Goal: Task Accomplishment & Management: Complete application form

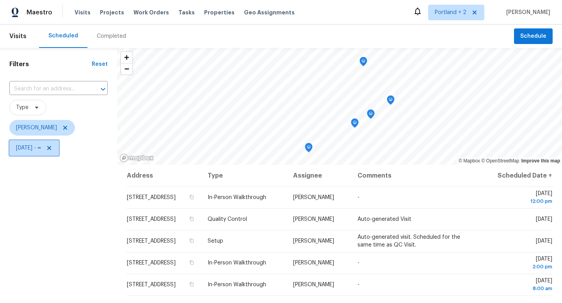
click at [52, 149] on icon at bounding box center [49, 148] width 6 height 6
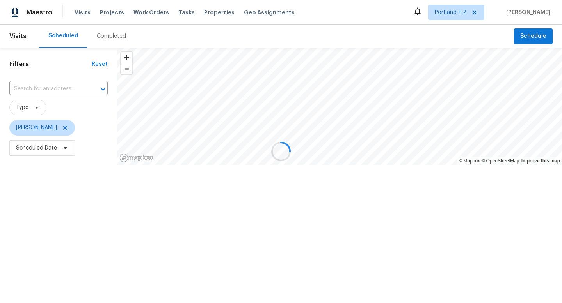
click at [66, 149] on div at bounding box center [281, 151] width 562 height 303
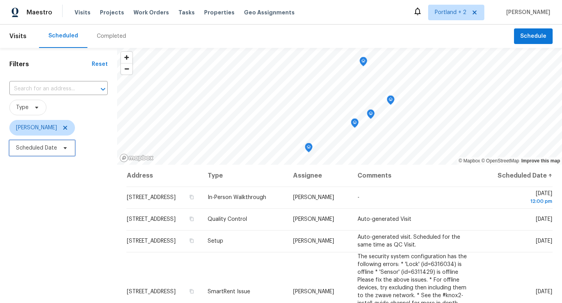
click at [66, 149] on icon at bounding box center [65, 148] width 6 height 6
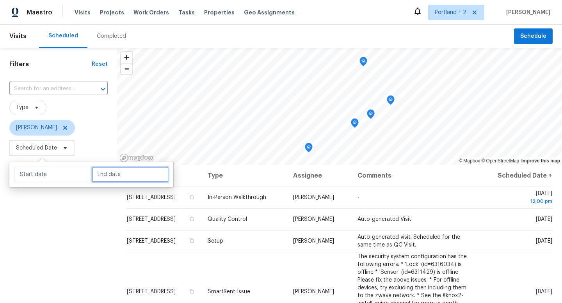
click at [96, 168] on input "text" at bounding box center [130, 175] width 77 height 16
select select "9"
select select "2025"
select select "10"
select select "2025"
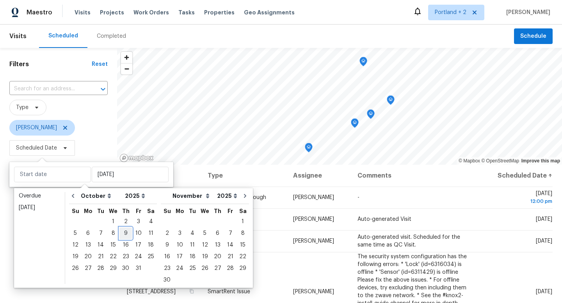
click at [127, 232] on div "9" at bounding box center [125, 233] width 12 height 11
type input "Thu, Oct 09"
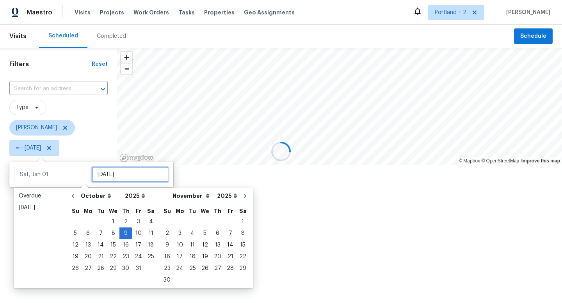
type input "Thu, Oct 09"
type input "Mon, Oct 27"
type input "Thu, Oct 09"
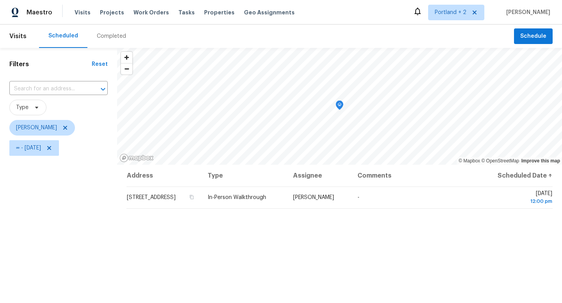
click at [54, 296] on div "Filters Reset ​ Type Karen Mattingley ∞ - Thu, Oct 09" at bounding box center [58, 228] width 117 height 360
click at [540, 35] on span "Schedule" at bounding box center [533, 37] width 26 height 10
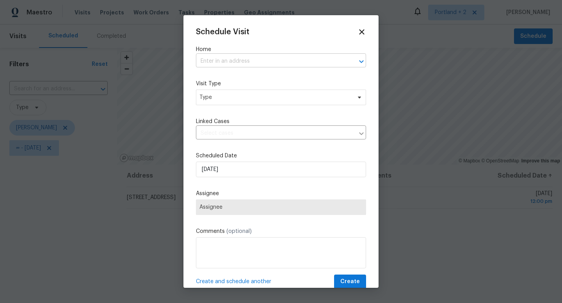
click at [247, 60] on input "text" at bounding box center [270, 61] width 148 height 12
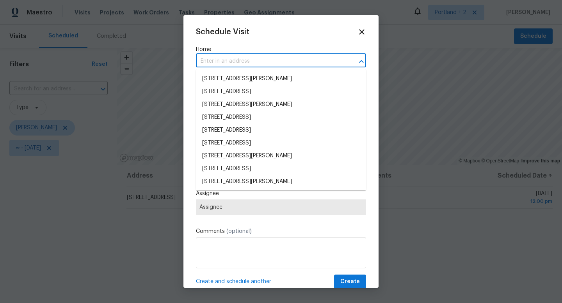
paste input "1584 NW Bridgeway Ln Beaverton OR 97006"
type input "1584 NW Bridgeway Ln Beaverton OR 97006"
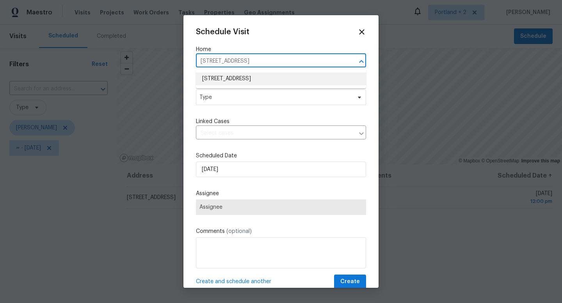
click at [239, 80] on li "1584 NW Bridgeway Ln, Beaverton, OR 97006" at bounding box center [281, 79] width 170 height 13
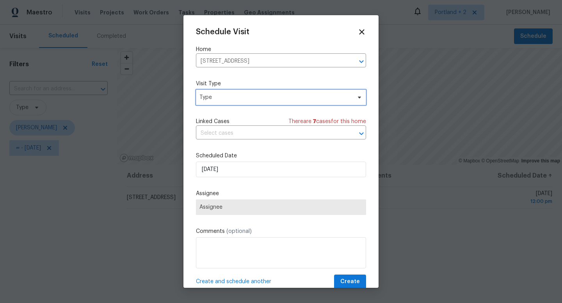
click at [252, 101] on span "Type" at bounding box center [275, 98] width 152 height 8
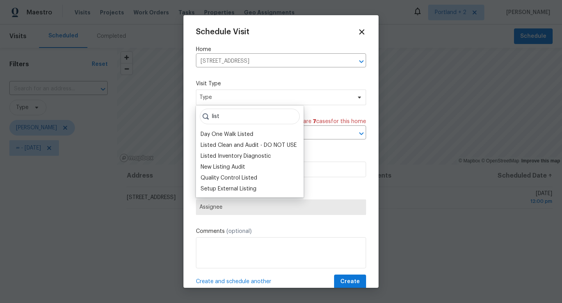
type input "liste"
drag, startPoint x: 232, startPoint y: 117, endPoint x: 202, endPoint y: 115, distance: 29.7
click at [202, 115] on input "liste" at bounding box center [250, 117] width 100 height 16
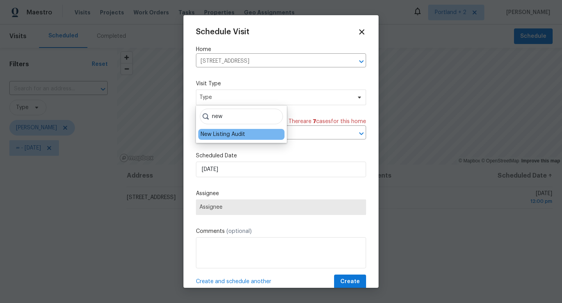
type input "new"
click at [213, 134] on div "New Listing Audit" at bounding box center [222, 135] width 44 height 8
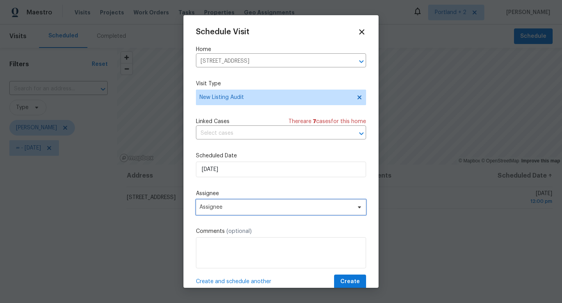
click at [245, 207] on span "Assignee" at bounding box center [275, 207] width 153 height 6
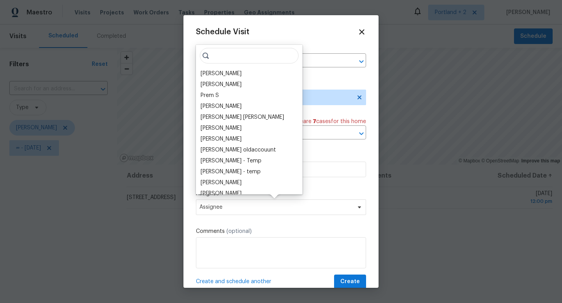
type input "a"
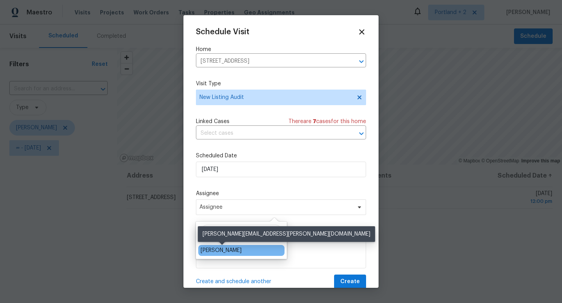
type input "kare"
click at [224, 252] on div "[PERSON_NAME]" at bounding box center [220, 251] width 41 height 8
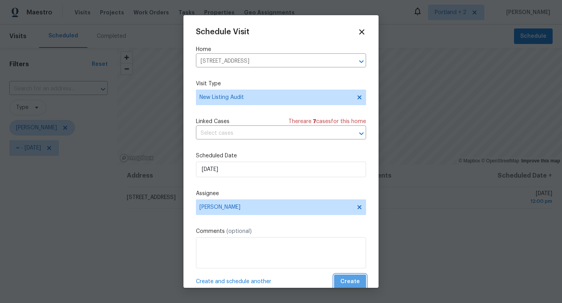
click at [352, 282] on span "Create" at bounding box center [349, 282] width 19 height 10
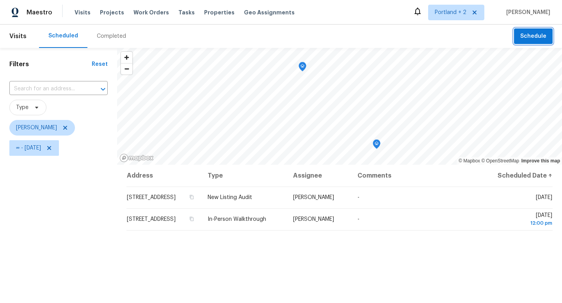
click at [548, 32] on button "Schedule" at bounding box center [533, 36] width 39 height 16
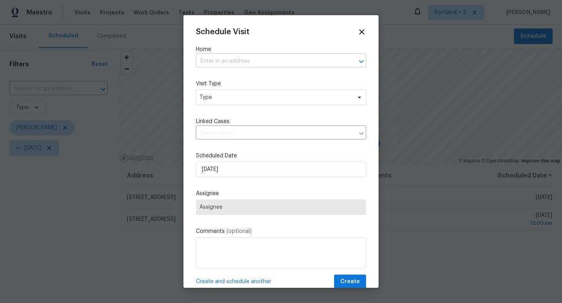
click at [282, 58] on input "text" at bounding box center [270, 61] width 148 height 12
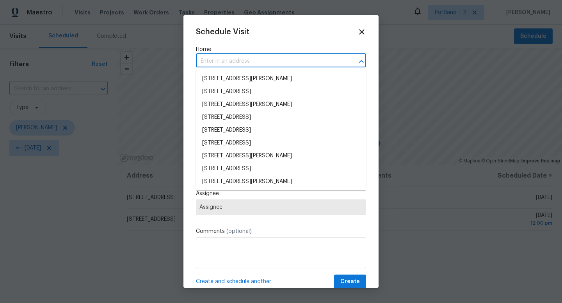
paste input "7074 NW 168th Ave Portland OR 97229"
type input "7074 NW 168th Ave Portland OR 97229"
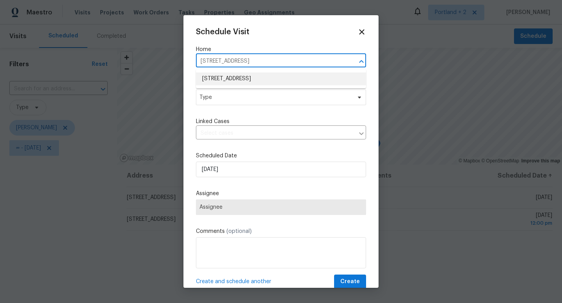
click at [265, 80] on li "7074 NW 168th Ave, Portland, OR 97229" at bounding box center [281, 79] width 170 height 13
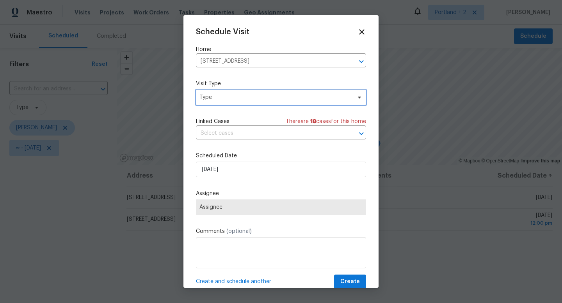
click at [248, 103] on span "Type" at bounding box center [281, 98] width 170 height 16
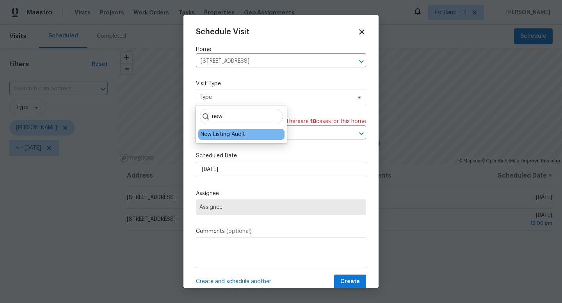
type input "new"
click at [221, 135] on div "New Listing Audit" at bounding box center [222, 135] width 44 height 8
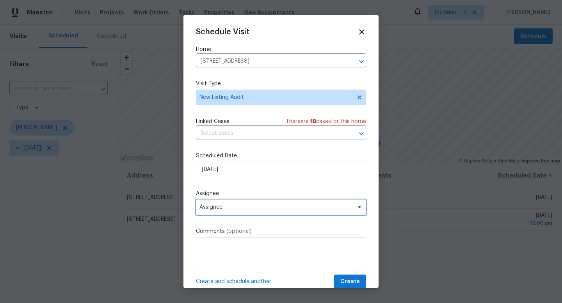
click at [228, 210] on span "Assignee" at bounding box center [275, 207] width 153 height 6
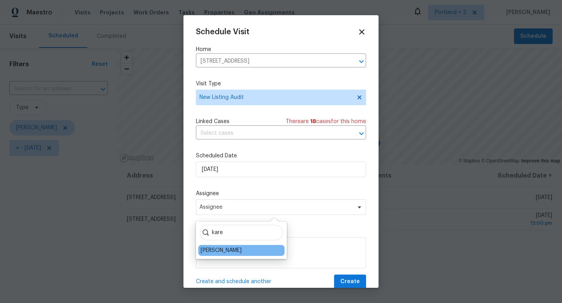
type input "kare"
click at [229, 250] on div "[PERSON_NAME]" at bounding box center [220, 251] width 41 height 8
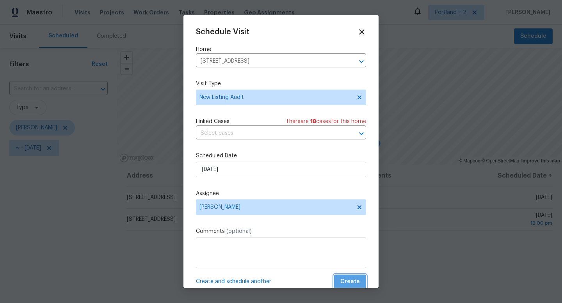
click at [358, 284] on span "Create" at bounding box center [349, 282] width 19 height 10
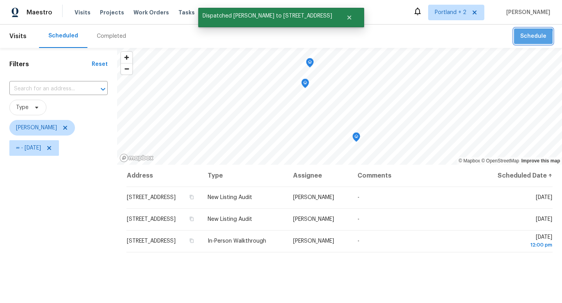
click at [527, 39] on span "Schedule" at bounding box center [533, 37] width 26 height 10
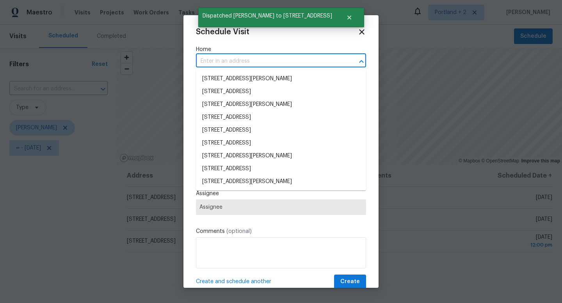
click at [230, 62] on input "text" at bounding box center [270, 61] width 148 height 12
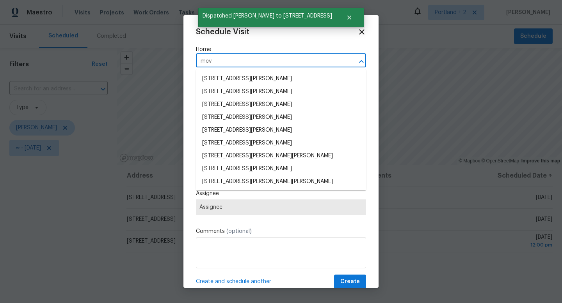
type input "mcve"
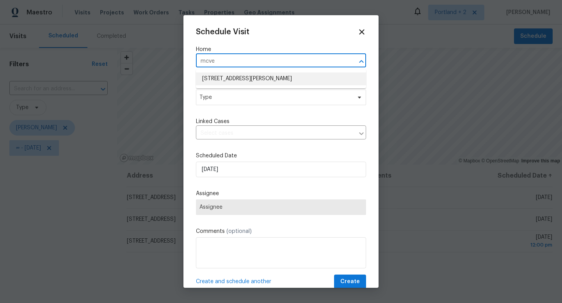
click at [235, 79] on li "668 McVey Ave Unit 83, Lake Oswego, OR 97034" at bounding box center [281, 79] width 170 height 13
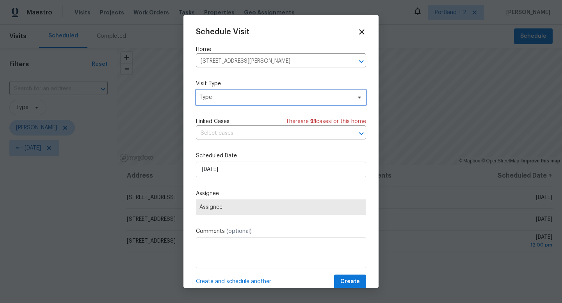
click at [229, 100] on span "Type" at bounding box center [275, 98] width 152 height 8
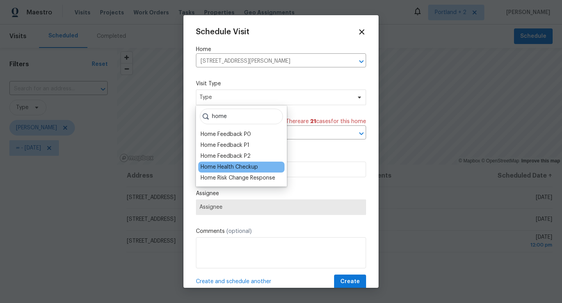
type input "home"
click at [228, 170] on div "Home Health Checkup" at bounding box center [228, 167] width 57 height 8
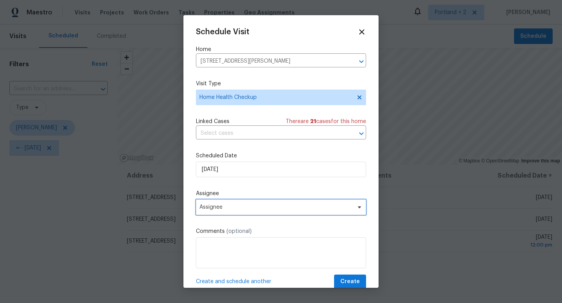
click at [245, 209] on span "Assignee" at bounding box center [275, 207] width 153 height 6
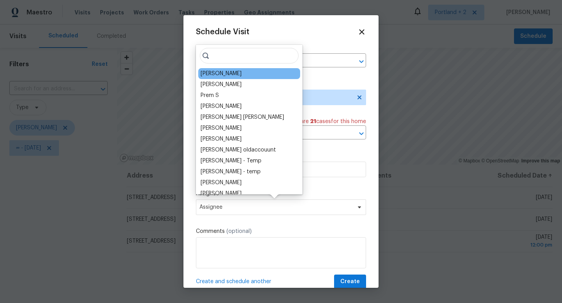
click at [237, 73] on div "[PERSON_NAME]" at bounding box center [220, 74] width 41 height 8
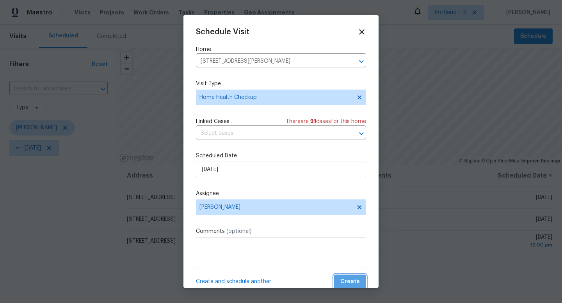
click at [354, 287] on span "Create" at bounding box center [349, 282] width 19 height 10
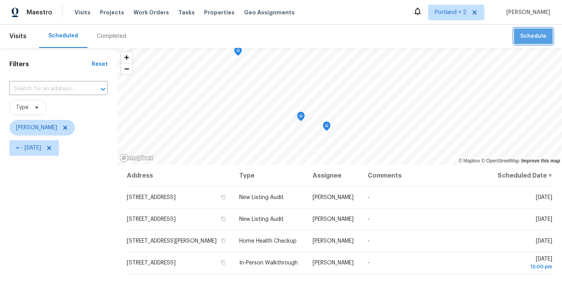
click at [534, 37] on span "Schedule" at bounding box center [533, 37] width 26 height 10
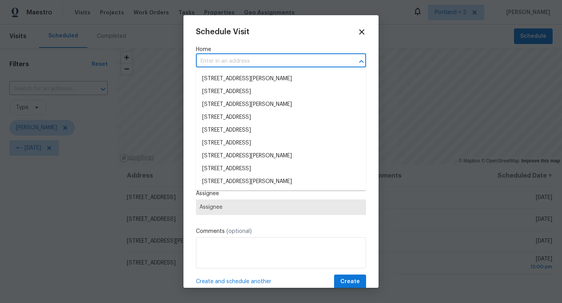
click at [228, 63] on input "text" at bounding box center [270, 61] width 148 height 12
paste input "313 NE 52nd St Vancouver WA 98663"
type input "313 NE 52nd St Vancouver WA 98663"
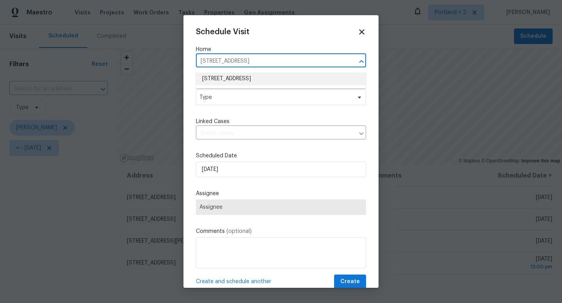
click at [227, 80] on li "313 NE 52nd St, Vancouver, WA 98663" at bounding box center [281, 79] width 170 height 13
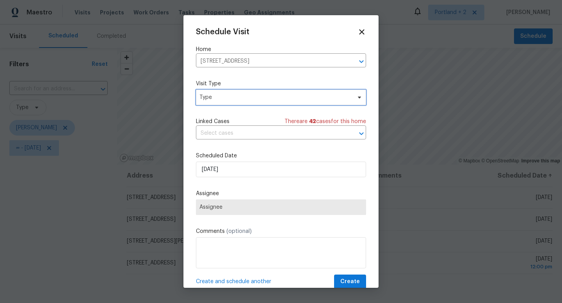
click at [223, 100] on span "Type" at bounding box center [275, 98] width 152 height 8
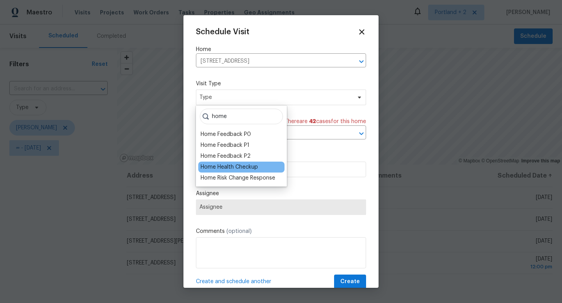
type input "home"
click at [227, 167] on div "Home Health Checkup" at bounding box center [228, 167] width 57 height 8
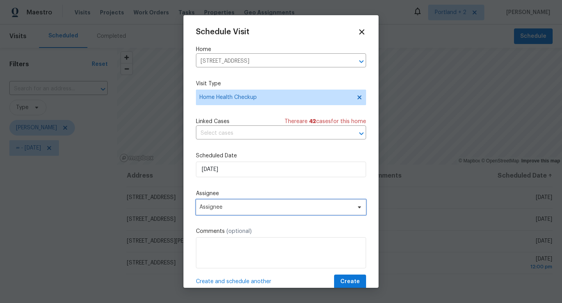
click at [235, 214] on span "Assignee" at bounding box center [281, 208] width 170 height 16
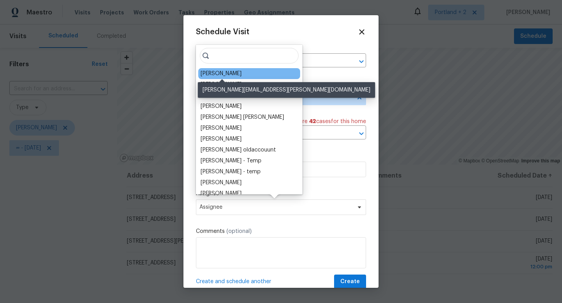
click at [238, 75] on div "[PERSON_NAME]" at bounding box center [220, 74] width 41 height 8
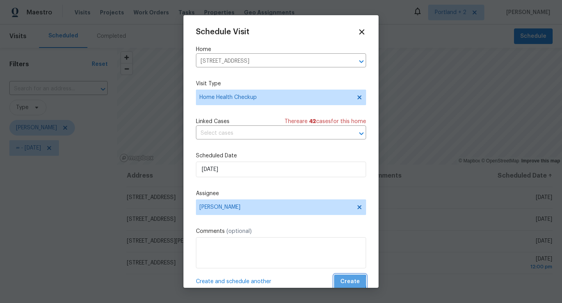
click at [351, 282] on span "Create" at bounding box center [349, 282] width 19 height 10
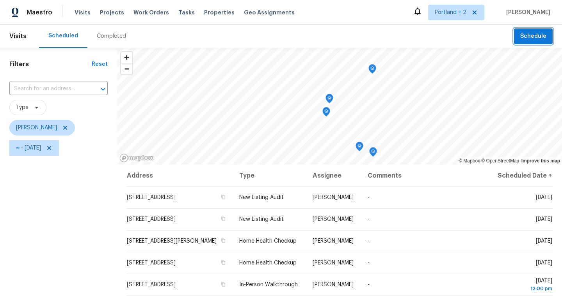
click at [528, 37] on span "Schedule" at bounding box center [533, 37] width 26 height 10
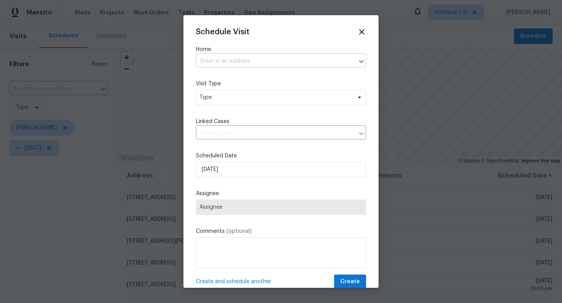
click at [275, 57] on input "text" at bounding box center [270, 61] width 148 height 12
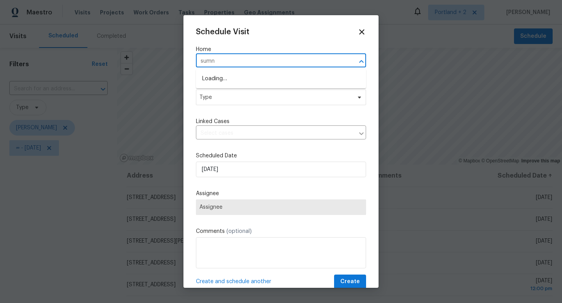
type input "sumne"
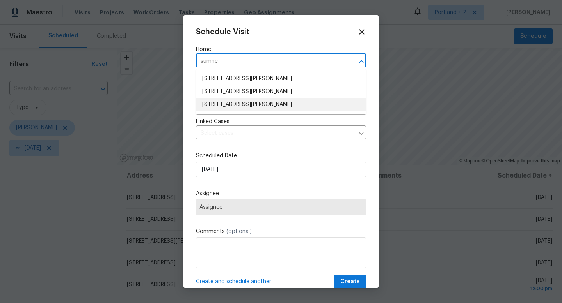
click at [265, 105] on li "5906 NE Sumner St, Portland, OR 97218" at bounding box center [281, 104] width 170 height 13
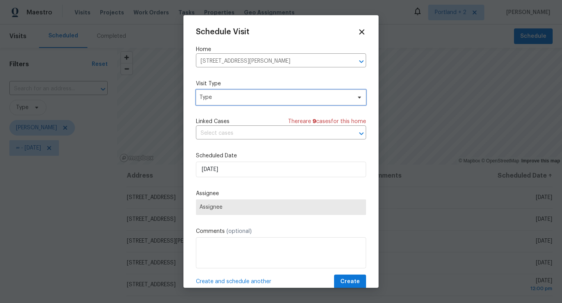
click at [254, 91] on span "Type" at bounding box center [281, 98] width 170 height 16
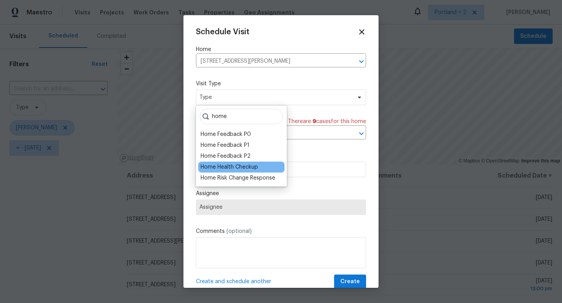
type input "home"
click at [240, 168] on div "Home Health Checkup" at bounding box center [228, 167] width 57 height 8
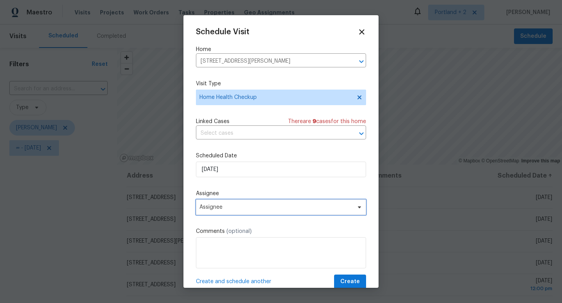
click at [243, 204] on span "Assignee" at bounding box center [281, 208] width 170 height 16
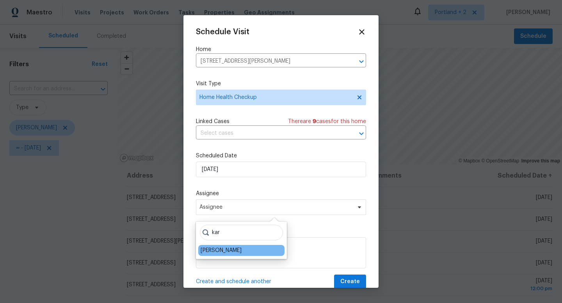
type input "kar"
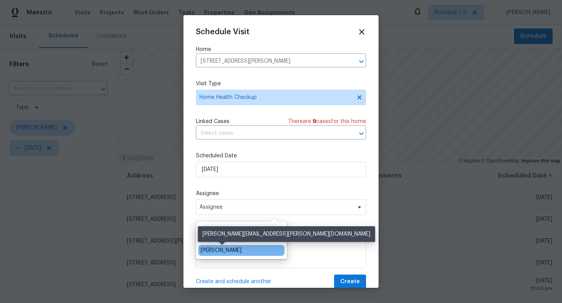
click at [241, 252] on div "[PERSON_NAME]" at bounding box center [220, 251] width 41 height 8
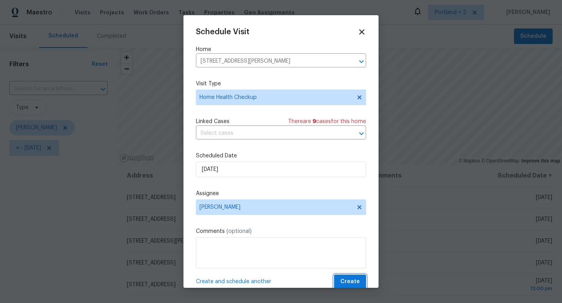
click at [349, 280] on span "Create" at bounding box center [349, 282] width 19 height 10
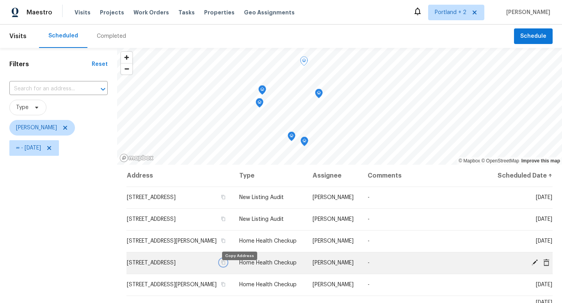
click at [225, 265] on icon "button" at bounding box center [223, 262] width 5 height 5
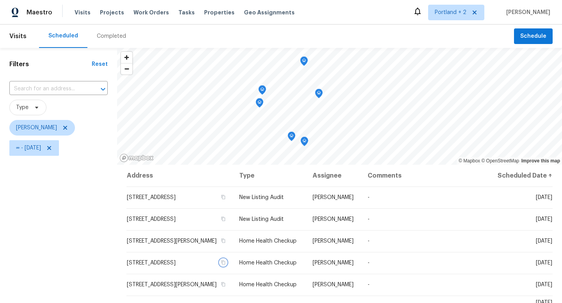
click at [262, 92] on icon "Map marker" at bounding box center [262, 90] width 7 height 9
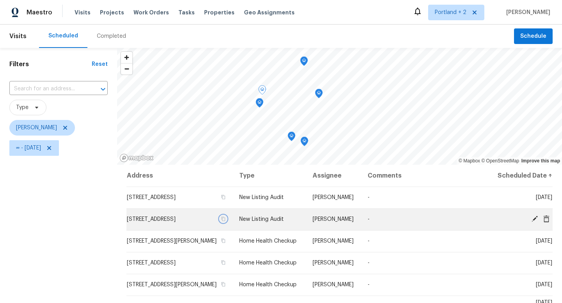
click at [225, 221] on icon "button" at bounding box center [223, 219] width 5 height 5
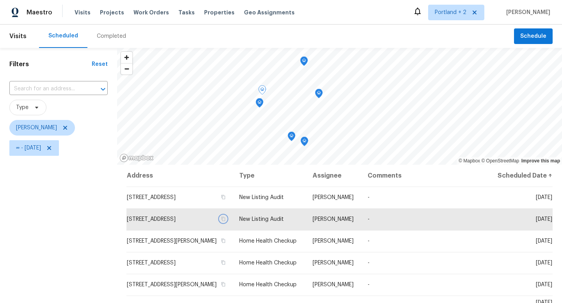
click at [259, 104] on icon "Map marker" at bounding box center [259, 103] width 7 height 9
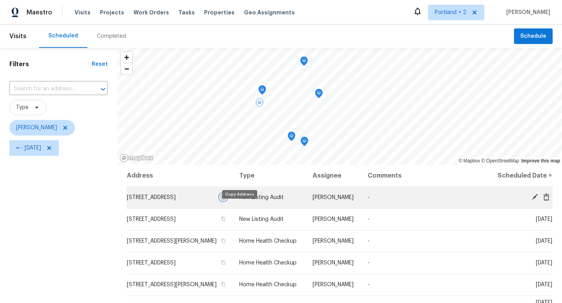
click at [225, 200] on icon "button" at bounding box center [223, 197] width 5 height 5
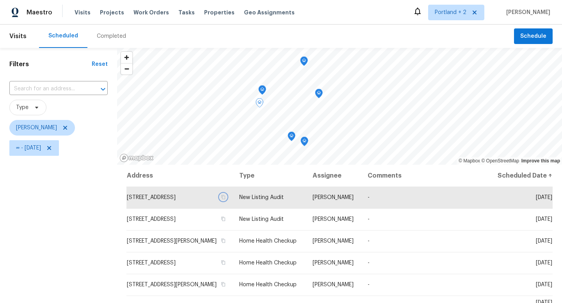
click at [292, 137] on icon "Map marker" at bounding box center [291, 136] width 2 height 2
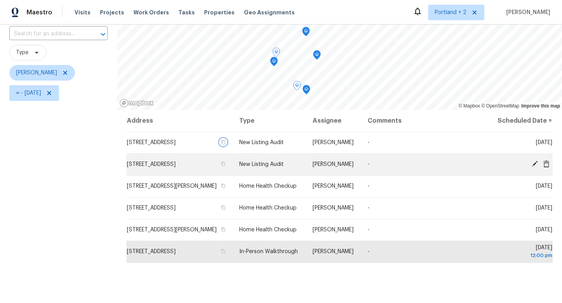
scroll to position [69, 0]
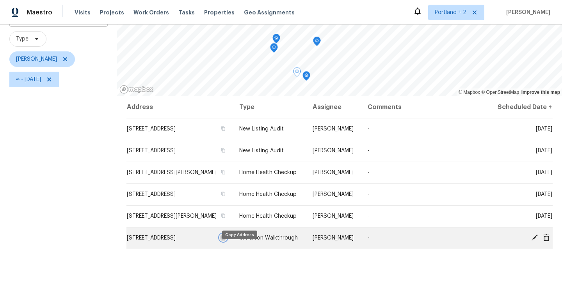
click at [225, 240] on icon "button" at bounding box center [223, 238] width 5 height 5
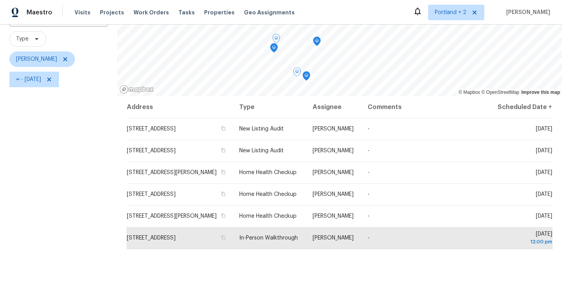
click at [8, 210] on div "Filters Reset ​ Type Karen Mattingley ∞ - Thu, Oct 09" at bounding box center [58, 159] width 117 height 360
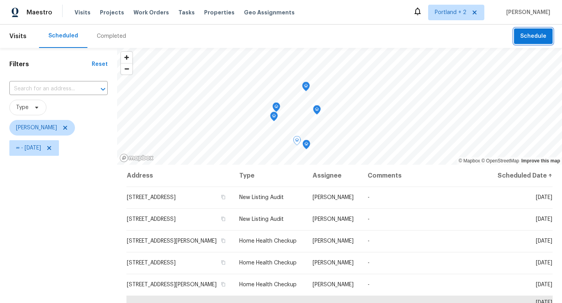
click at [537, 35] on span "Schedule" at bounding box center [533, 37] width 26 height 10
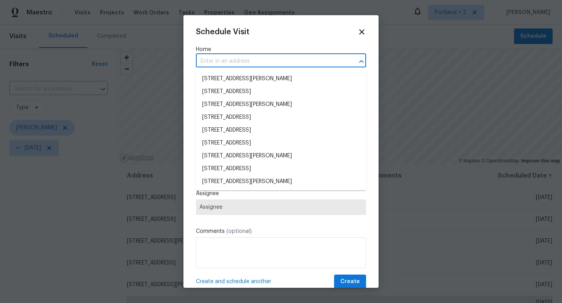
click at [221, 61] on input "text" at bounding box center [270, 61] width 148 height 12
paste input "1602 NW 119th St Vancouver WA 98685"
type input "1602 NW 119th St Vancouver WA 98685"
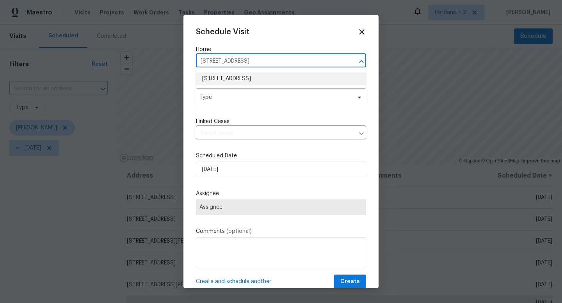
click at [221, 78] on li "1602 NW 119th St, Vancouver, WA 98685" at bounding box center [281, 79] width 170 height 13
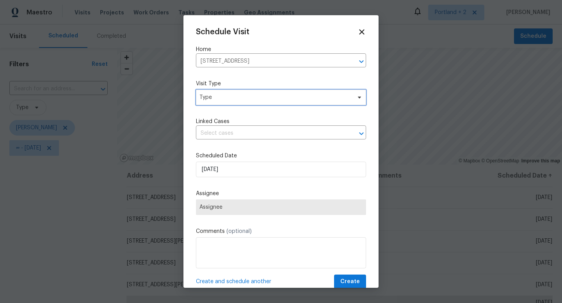
click at [221, 99] on span "Type" at bounding box center [275, 98] width 152 height 8
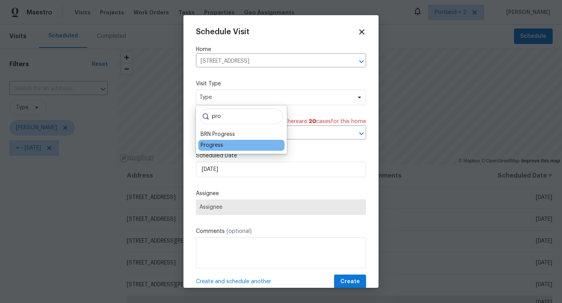
type input "pro"
click at [209, 144] on div "Progress" at bounding box center [211, 146] width 23 height 8
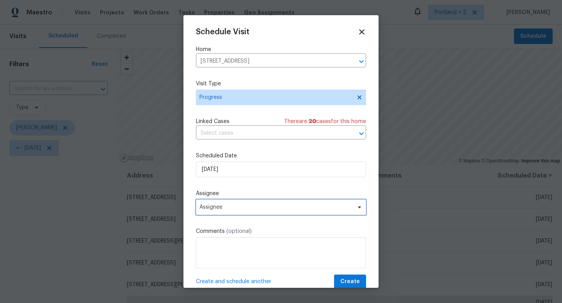
click at [225, 205] on span "Assignee" at bounding box center [275, 207] width 153 height 6
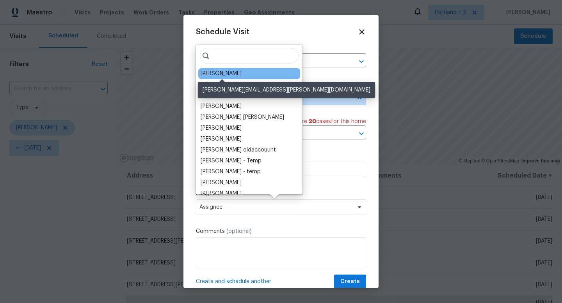
click at [235, 74] on div "[PERSON_NAME]" at bounding box center [220, 74] width 41 height 8
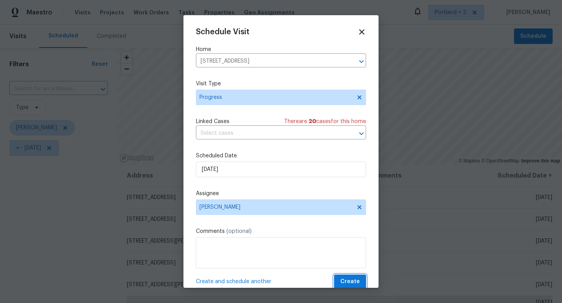
click at [345, 280] on span "Create" at bounding box center [349, 282] width 19 height 10
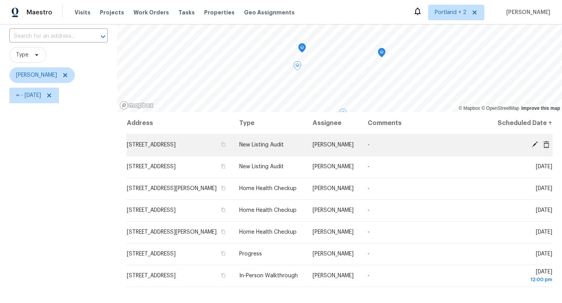
scroll to position [57, 0]
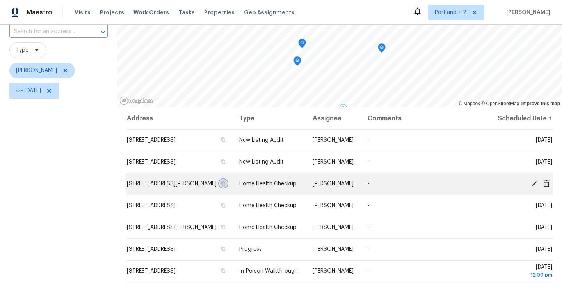
click at [225, 186] on icon "button" at bounding box center [223, 183] width 5 height 5
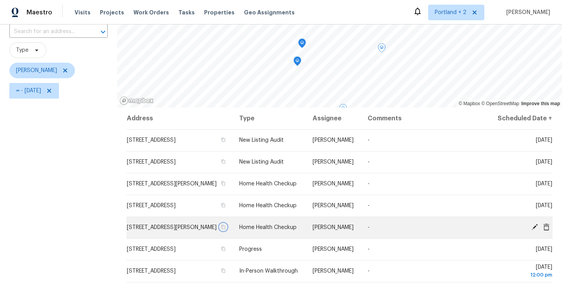
click at [225, 230] on icon "button" at bounding box center [223, 227] width 5 height 5
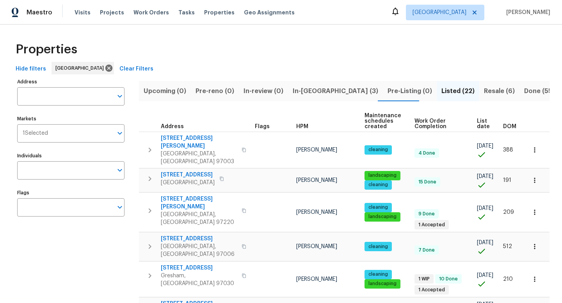
click at [477, 124] on span "List date" at bounding box center [483, 124] width 13 height 11
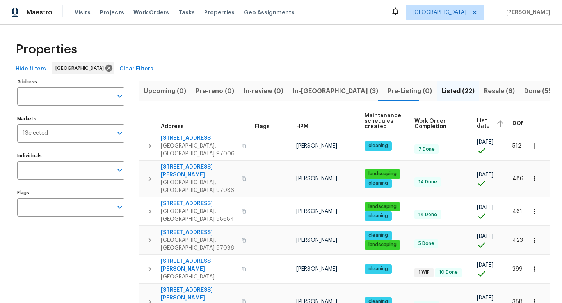
click at [477, 125] on span "List date" at bounding box center [483, 123] width 13 height 11
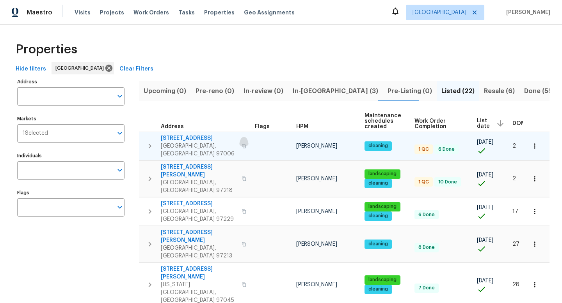
click at [241, 144] on icon "button" at bounding box center [243, 146] width 5 height 5
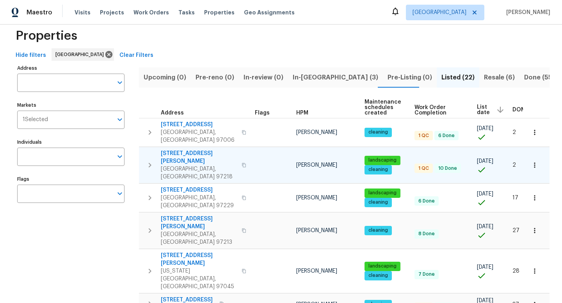
scroll to position [16, 0]
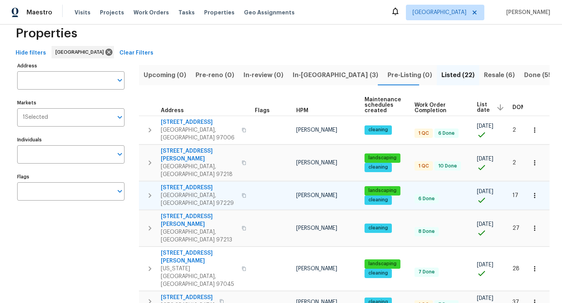
click at [242, 193] on icon "button" at bounding box center [244, 195] width 4 height 4
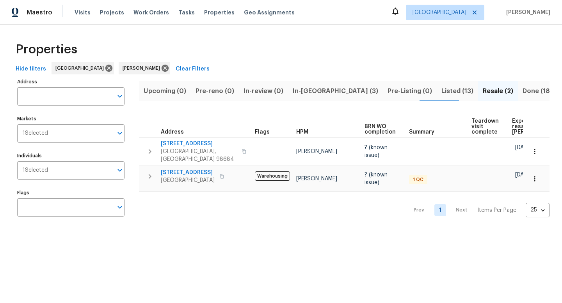
click at [319, 92] on span "In-[GEOGRAPHIC_DATA] (3)" at bounding box center [334, 91] width 85 height 11
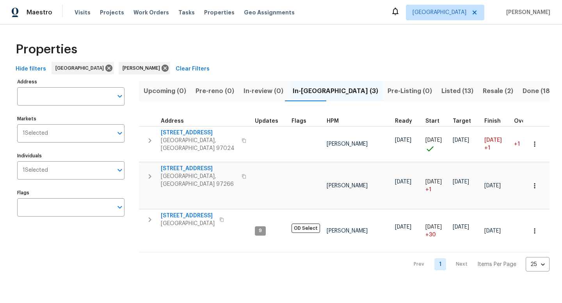
click at [441, 93] on span "Listed (13)" at bounding box center [457, 91] width 32 height 11
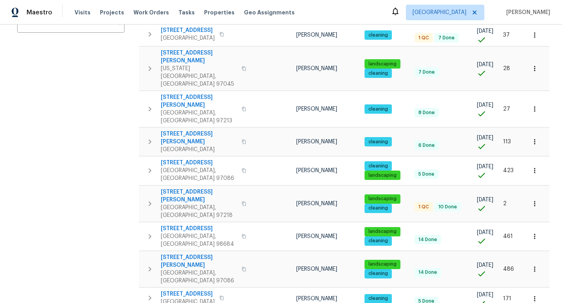
scroll to position [184, 0]
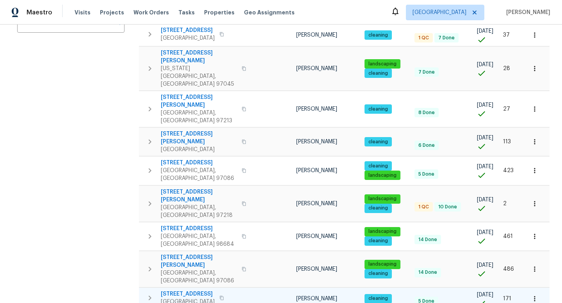
click at [224, 296] on icon "button" at bounding box center [221, 298] width 5 height 5
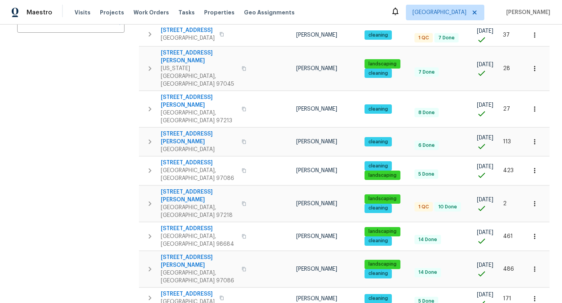
click at [94, 137] on div "Address Address Markets 1 Selected Markets Individuals 1 Selected Individuals F…" at bounding box center [75, 143] width 117 height 503
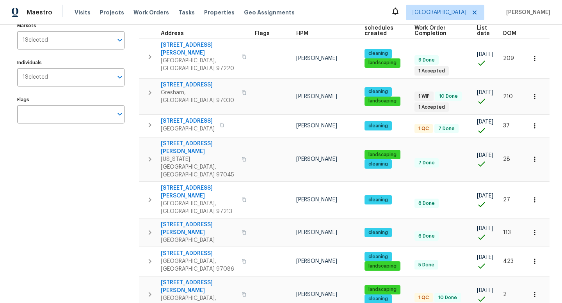
scroll to position [0, 0]
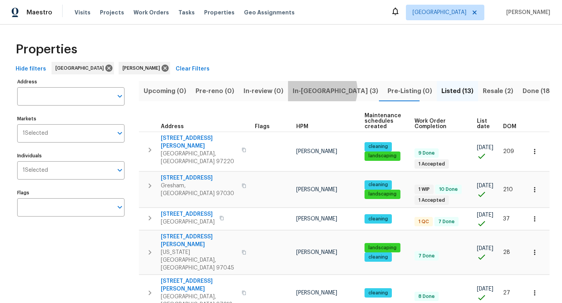
click at [318, 90] on span "In-[GEOGRAPHIC_DATA] (3)" at bounding box center [334, 91] width 85 height 11
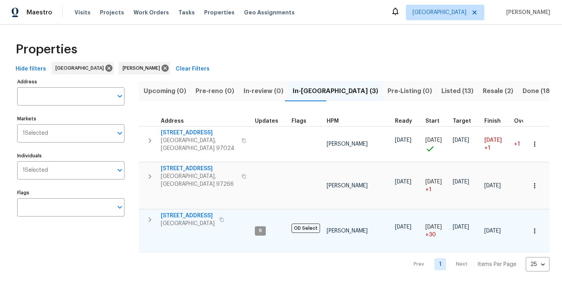
click at [224, 218] on icon "button" at bounding box center [221, 220] width 5 height 5
